Goal: Task Accomplishment & Management: Use online tool/utility

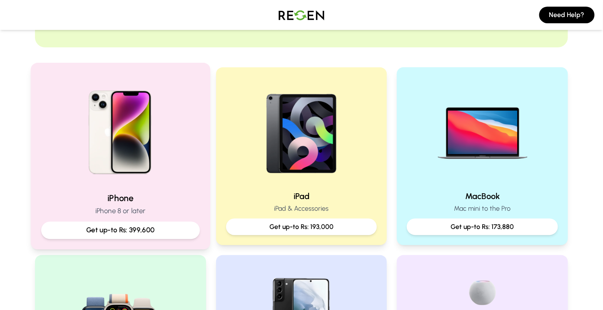
scroll to position [125, 0]
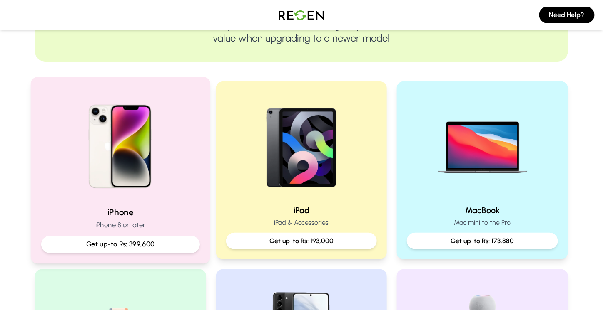
click at [127, 136] on img at bounding box center [120, 144] width 112 height 112
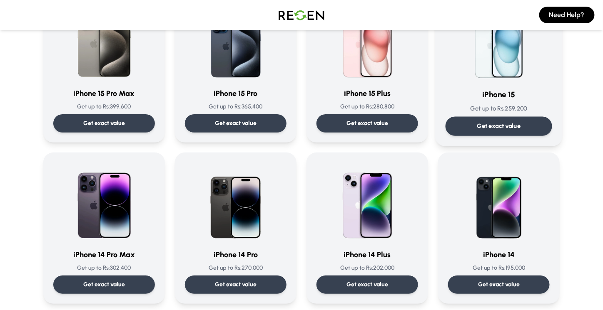
scroll to position [125, 0]
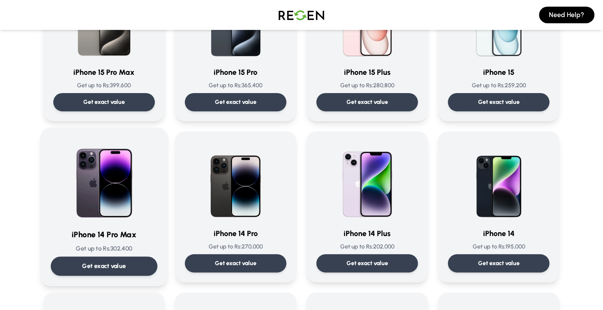
click at [117, 182] on img at bounding box center [104, 180] width 84 height 84
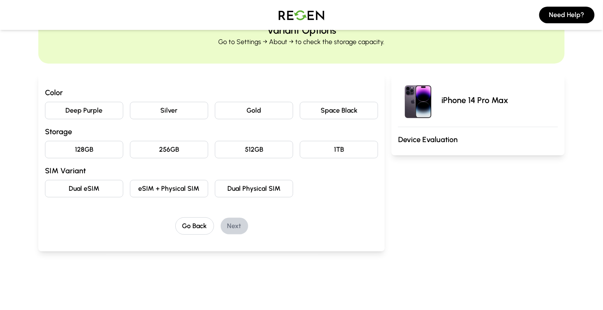
scroll to position [42, 0]
click at [329, 110] on button "Space Black" at bounding box center [339, 110] width 78 height 17
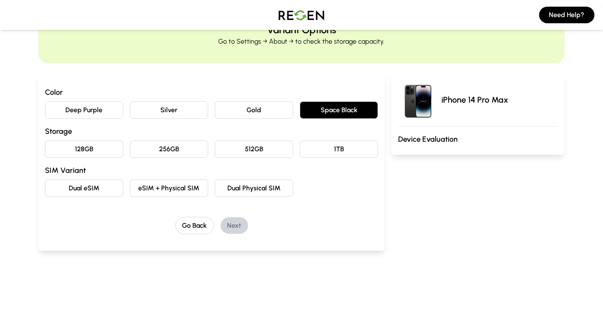
click at [146, 147] on button "256GB" at bounding box center [169, 149] width 78 height 17
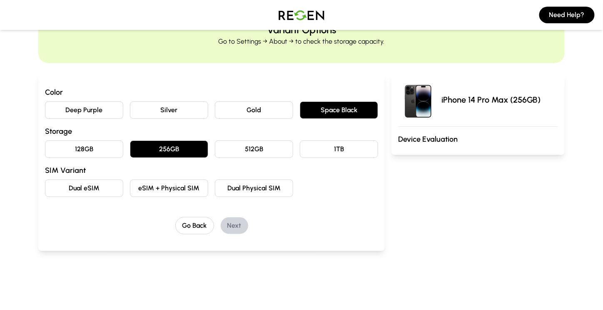
click at [146, 186] on button "eSIM + Physical SIM" at bounding box center [169, 188] width 78 height 17
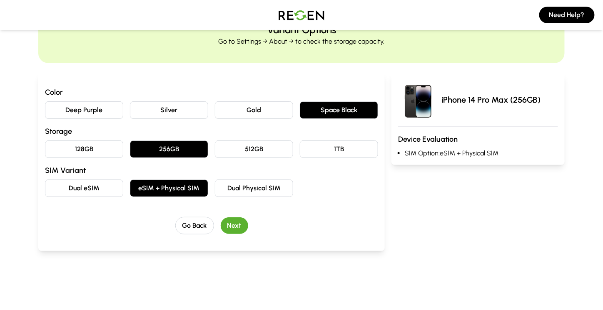
click at [233, 224] on button "Next" at bounding box center [234, 226] width 27 height 17
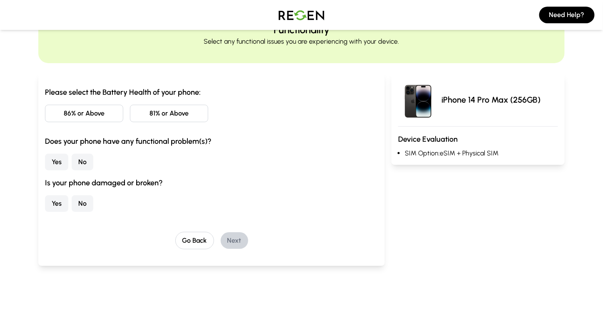
click at [149, 115] on button "81% or Above" at bounding box center [169, 113] width 78 height 17
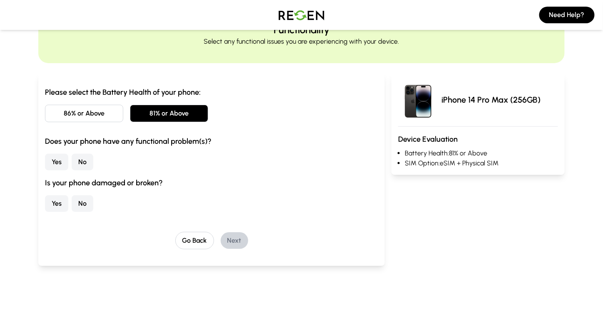
click at [111, 114] on button "86% or Above" at bounding box center [84, 113] width 78 height 17
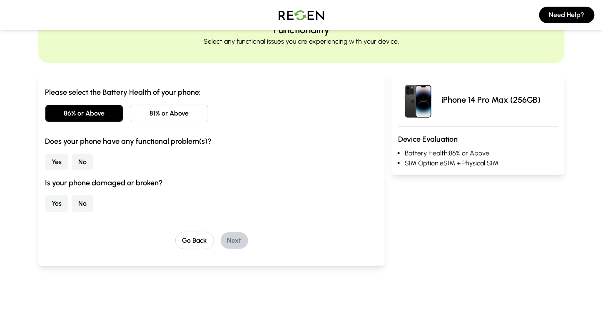
click at [81, 161] on button "No" at bounding box center [83, 162] width 22 height 17
click at [82, 200] on button "No" at bounding box center [83, 204] width 22 height 17
click at [233, 239] on button "Next" at bounding box center [234, 241] width 27 height 17
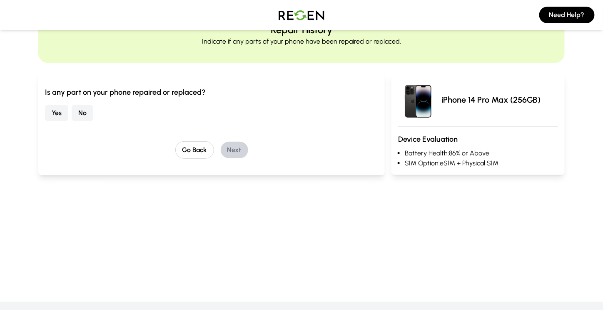
click at [86, 115] on button "No" at bounding box center [83, 113] width 22 height 17
click at [233, 149] on button "Next" at bounding box center [234, 150] width 27 height 17
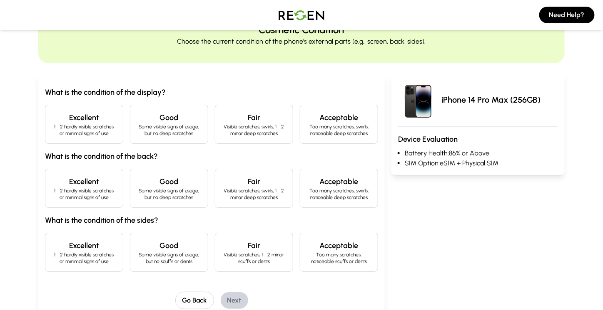
click at [94, 118] on h4 "Excellent" at bounding box center [84, 118] width 64 height 12
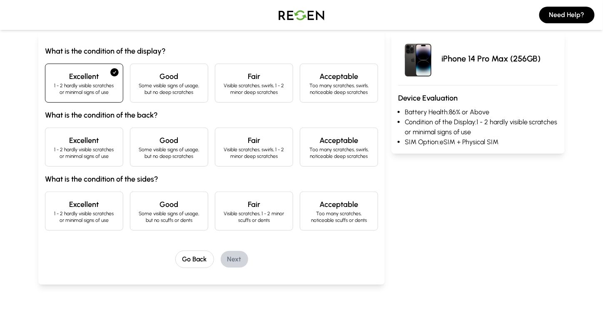
scroll to position [83, 0]
click at [88, 140] on h4 "Excellent" at bounding box center [84, 140] width 64 height 12
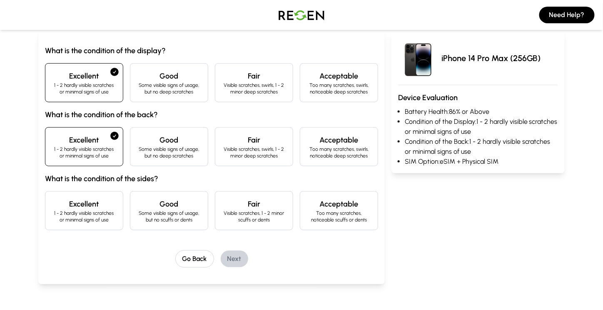
click at [94, 200] on h4 "Excellent" at bounding box center [84, 204] width 64 height 12
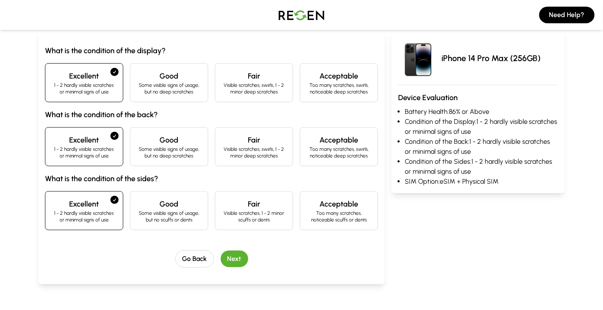
click at [232, 254] on button "Next" at bounding box center [234, 259] width 27 height 17
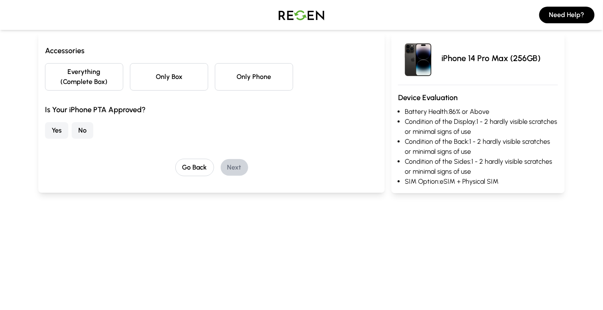
click at [240, 77] on button "Only Phone" at bounding box center [254, 76] width 78 height 27
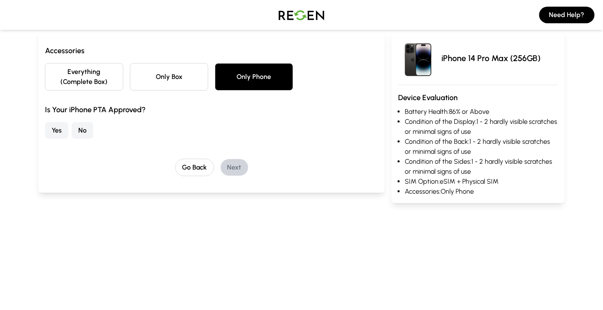
click at [60, 131] on button "Yes" at bounding box center [56, 130] width 23 height 17
click at [235, 163] on button "Next" at bounding box center [234, 167] width 27 height 17
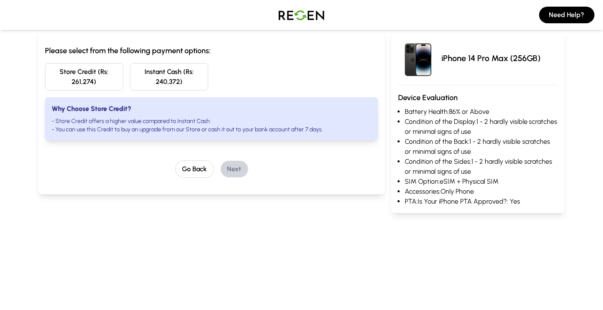
click at [287, 11] on img at bounding box center [301, 14] width 58 height 23
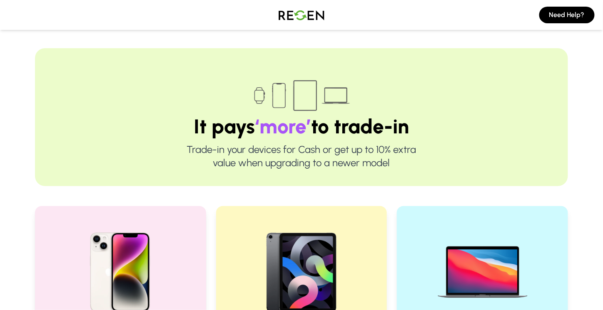
click at [310, 15] on img at bounding box center [301, 14] width 58 height 23
